Goal: Information Seeking & Learning: Learn about a topic

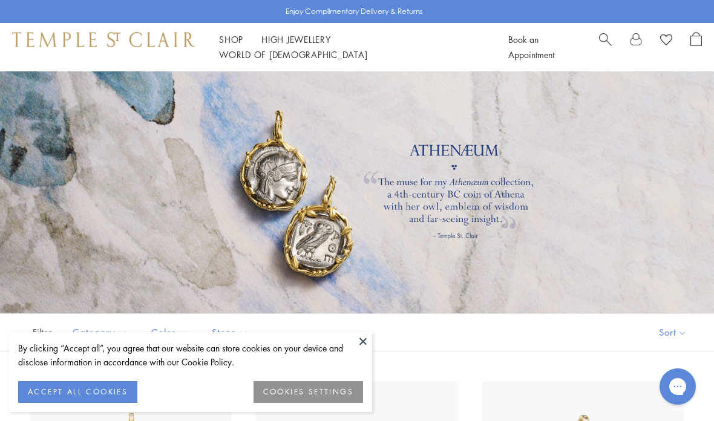
click at [61, 395] on button "ACCEPT ALL COOKIES" at bounding box center [77, 392] width 119 height 22
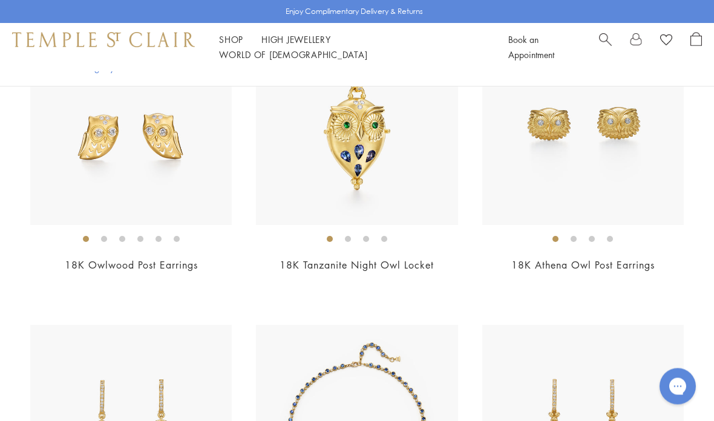
scroll to position [1579, 0]
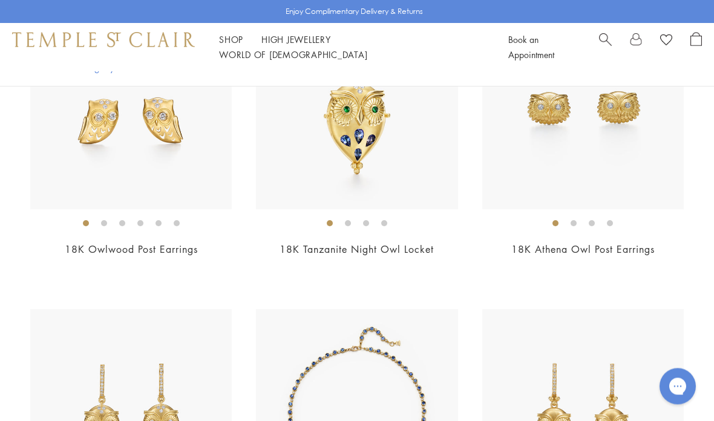
click at [415, 168] on img at bounding box center [356, 108] width 201 height 201
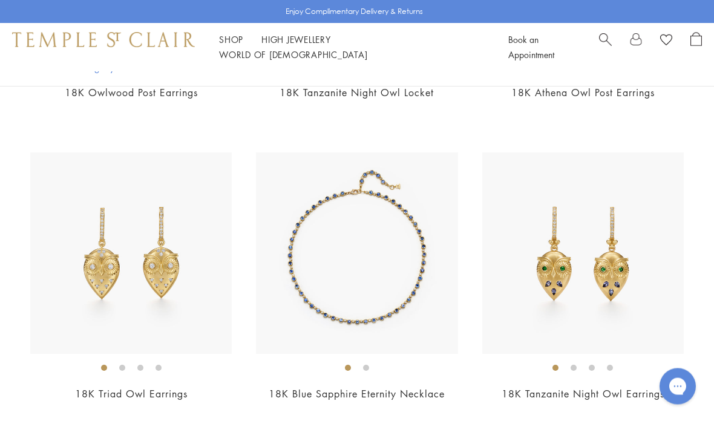
scroll to position [1736, 0]
click at [397, 282] on img at bounding box center [356, 252] width 201 height 201
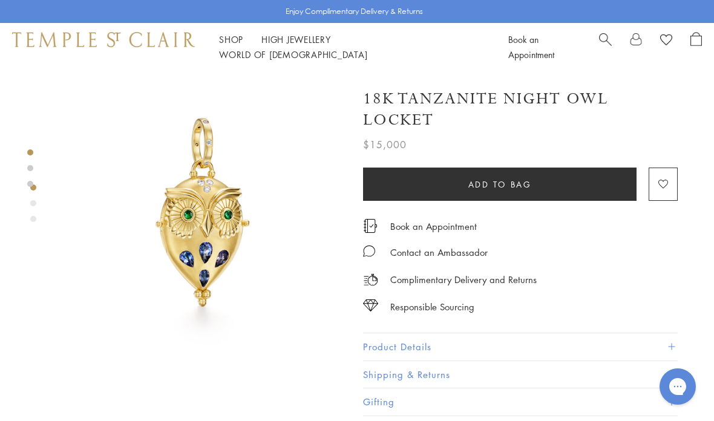
scroll to position [0, 2]
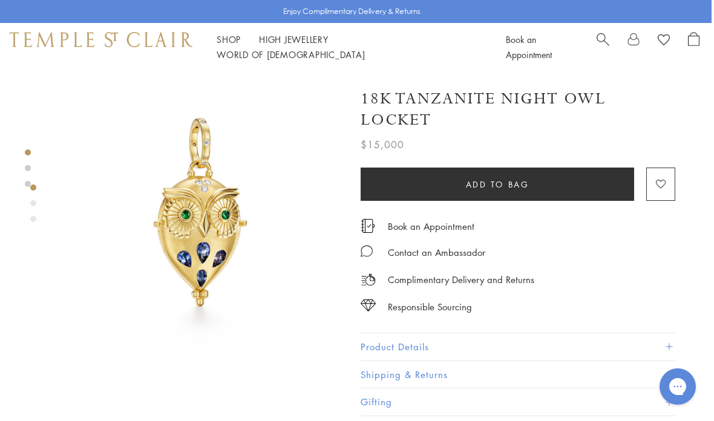
click at [210, 257] on img at bounding box center [200, 213] width 284 height 284
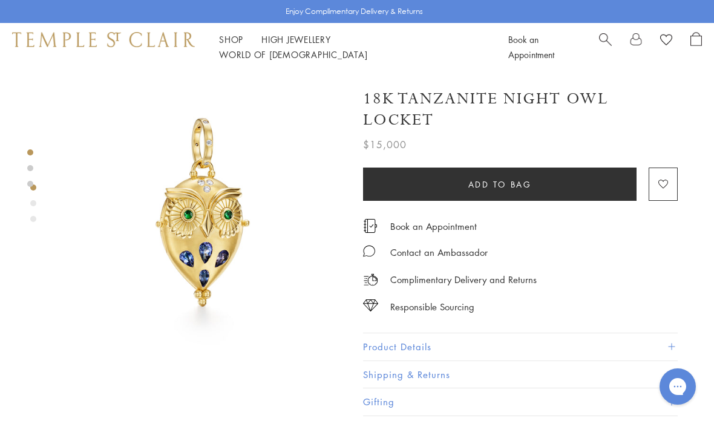
click at [336, 318] on div "Let us help you Call 877-494-8317 Text 917-755-3121 Email WhatsApp Client Care …" at bounding box center [357, 210] width 714 height 421
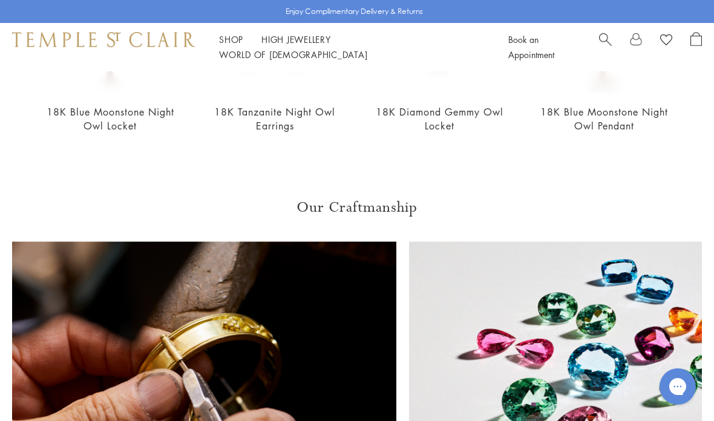
scroll to position [1092, 0]
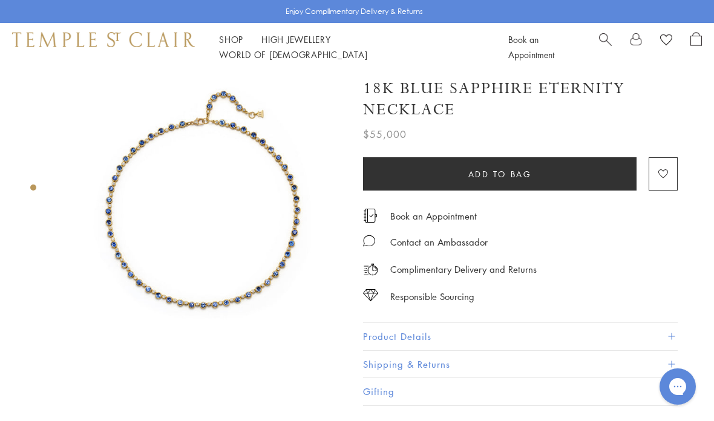
scroll to position [5, 0]
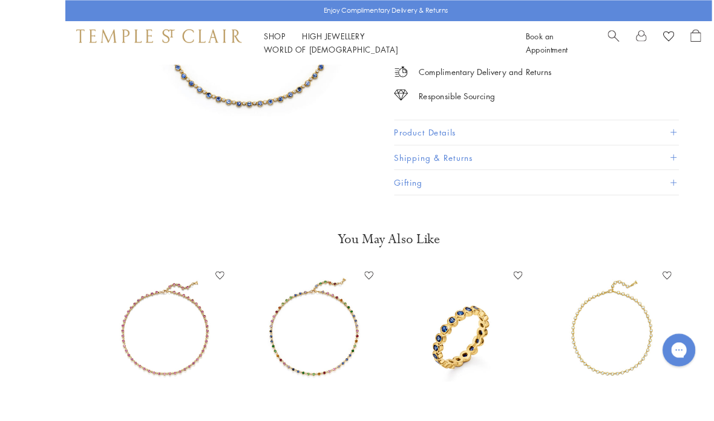
scroll to position [297, 0]
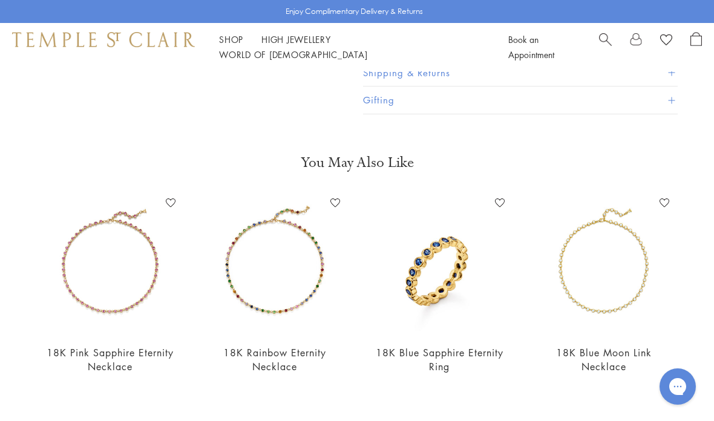
click at [313, 293] on img at bounding box center [274, 264] width 140 height 140
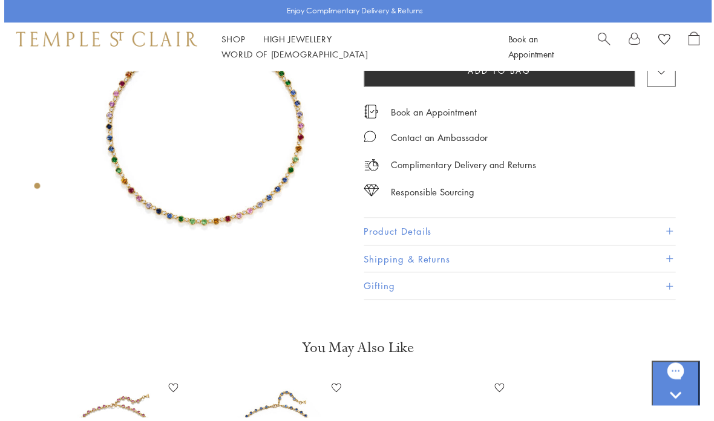
scroll to position [73, 0]
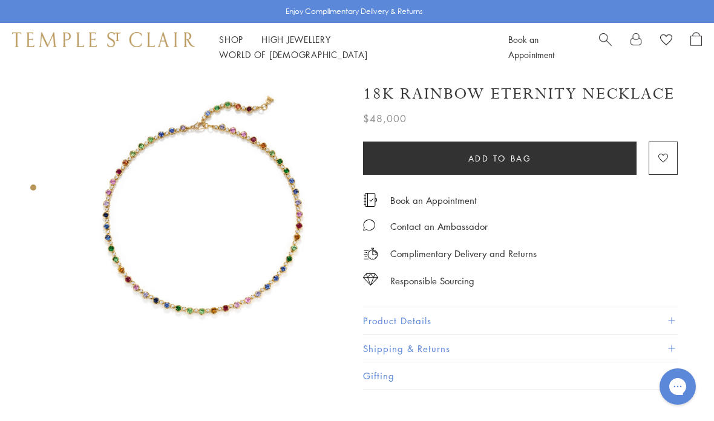
click at [295, 263] on img at bounding box center [202, 213] width 284 height 284
